Goal: Navigation & Orientation: Find specific page/section

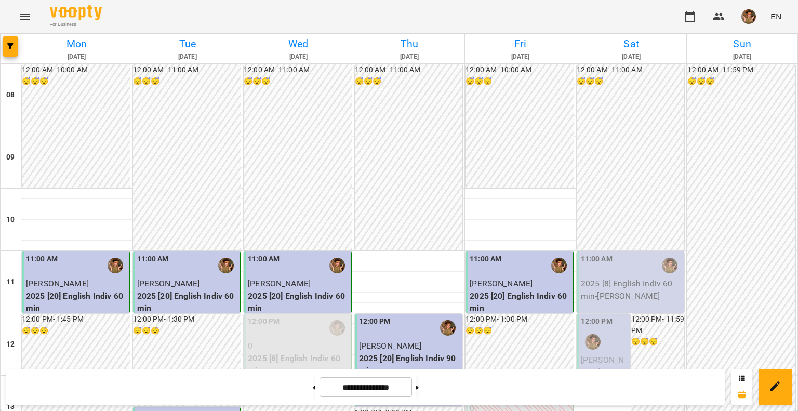
scroll to position [260, 0]
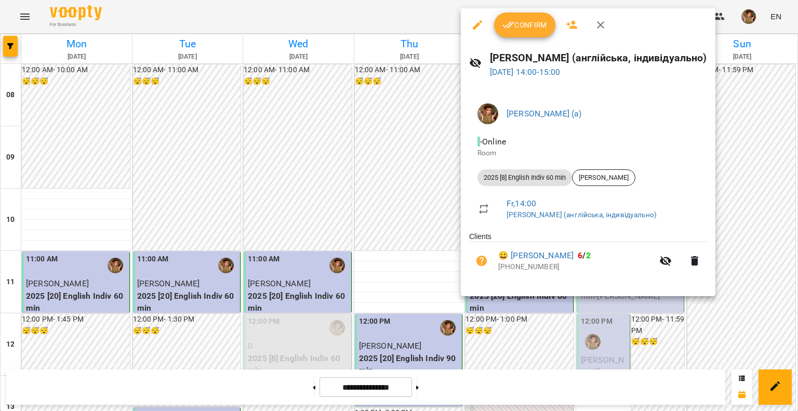
click at [508, 28] on icon "button" at bounding box center [508, 25] width 12 height 12
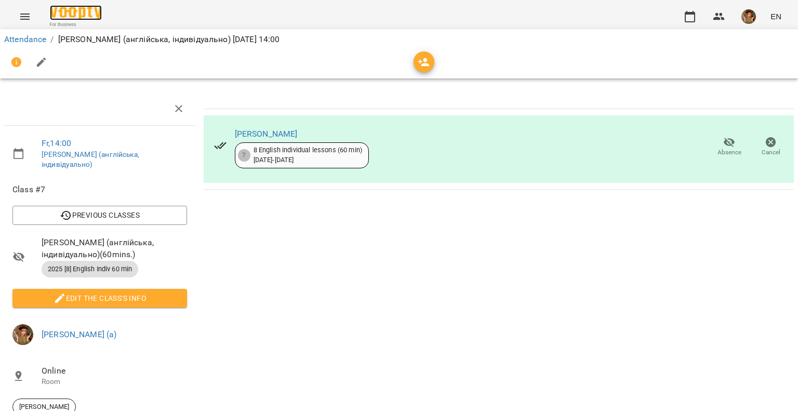
click at [91, 12] on img at bounding box center [76, 12] width 52 height 15
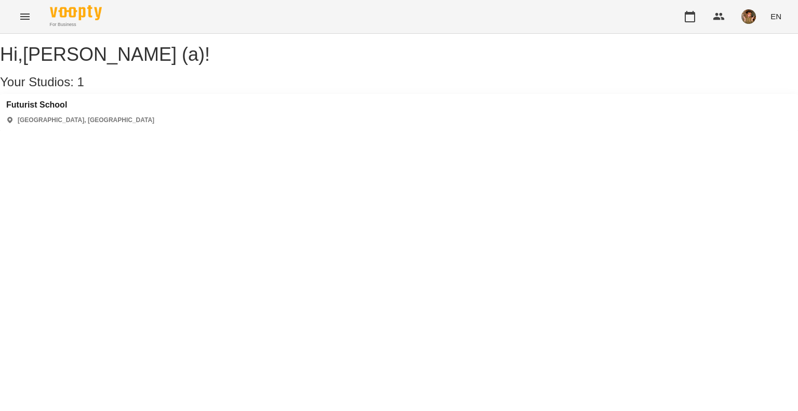
click at [31, 109] on div "[GEOGRAPHIC_DATA] [GEOGRAPHIC_DATA], [GEOGRAPHIC_DATA]" at bounding box center [399, 112] width 798 height 37
click at [30, 110] on h3 "Futurist School" at bounding box center [80, 104] width 148 height 9
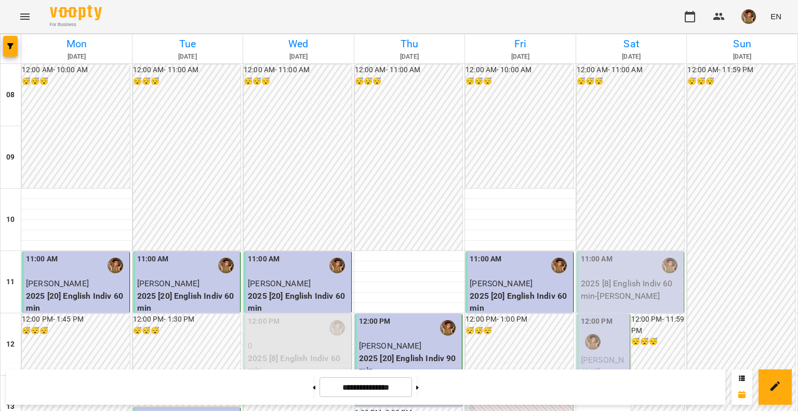
scroll to position [571, 0]
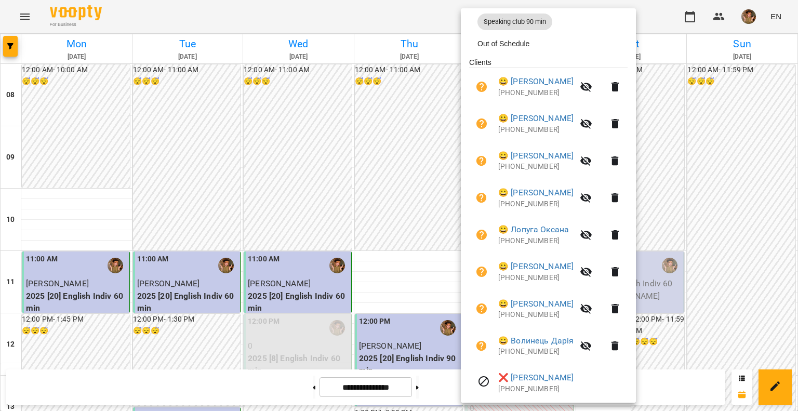
scroll to position [0, 0]
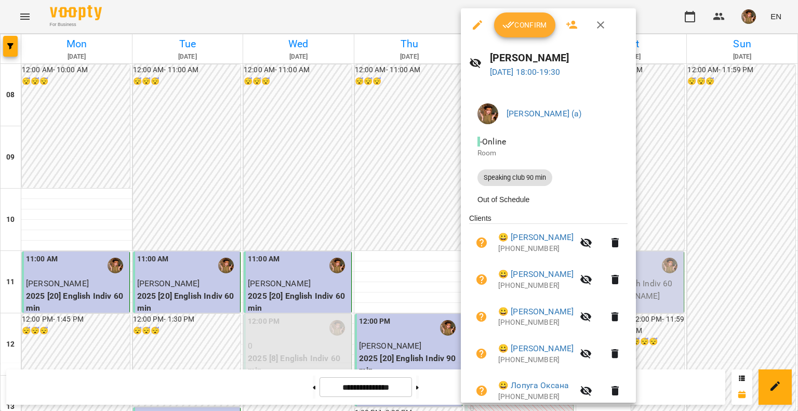
click at [605, 29] on icon "button" at bounding box center [600, 25] width 12 height 12
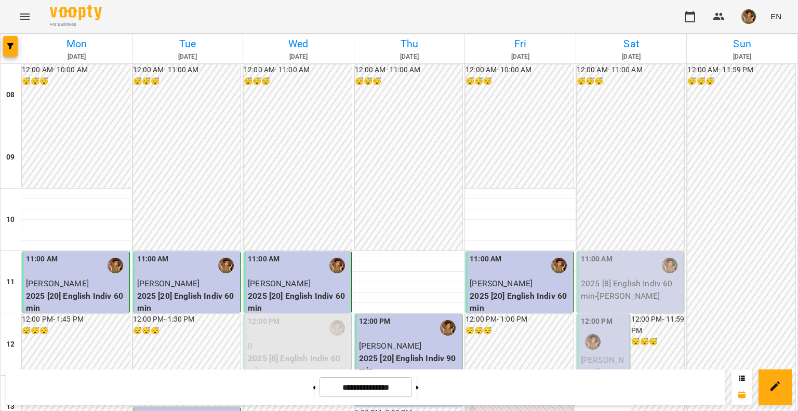
scroll to position [323, 0]
click at [748, 10] on img "button" at bounding box center [748, 16] width 15 height 15
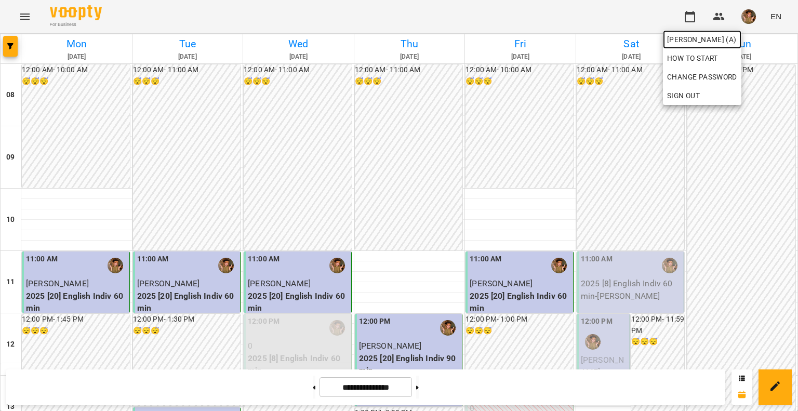
click at [696, 45] on span "[PERSON_NAME] (а)" at bounding box center [702, 39] width 70 height 12
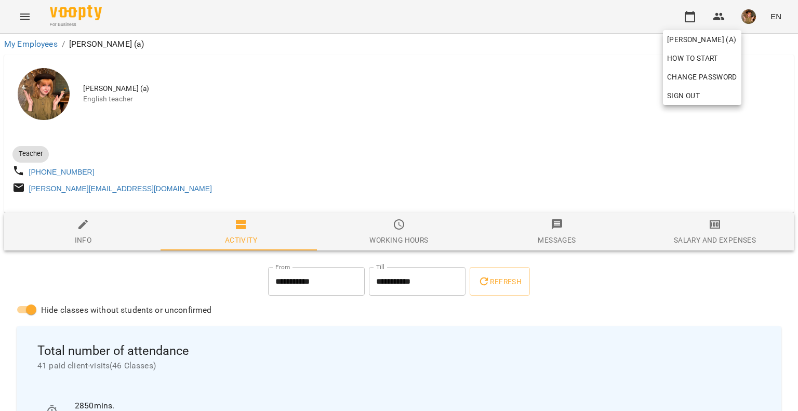
click at [716, 257] on div at bounding box center [399, 205] width 798 height 411
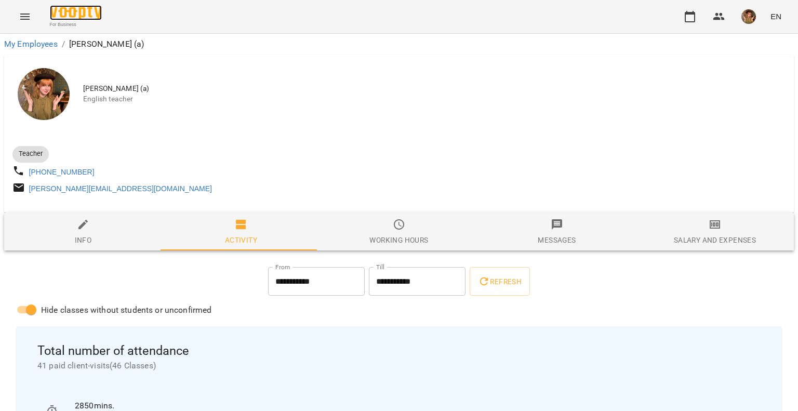
click at [93, 14] on img at bounding box center [76, 12] width 52 height 15
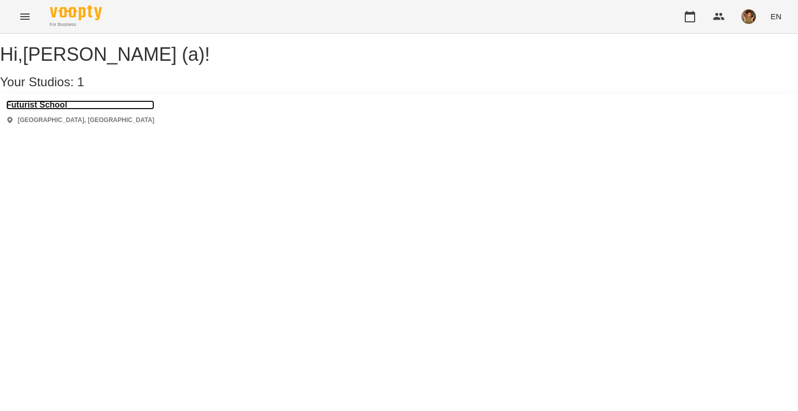
click at [64, 110] on h3 "Futurist School" at bounding box center [80, 104] width 148 height 9
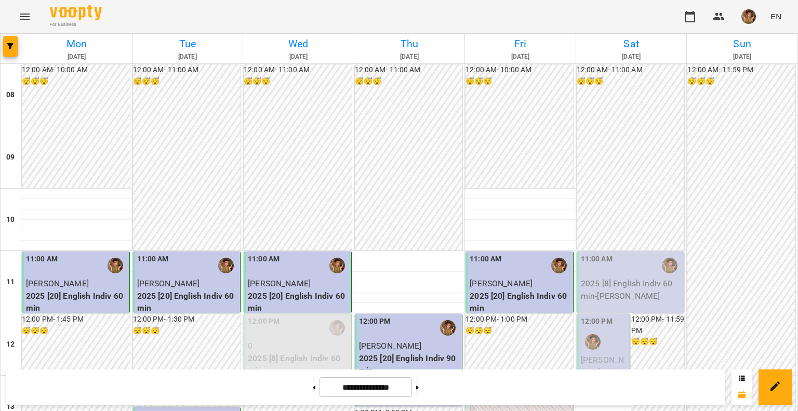
scroll to position [52, 0]
